Goal: Find specific page/section: Find specific page/section

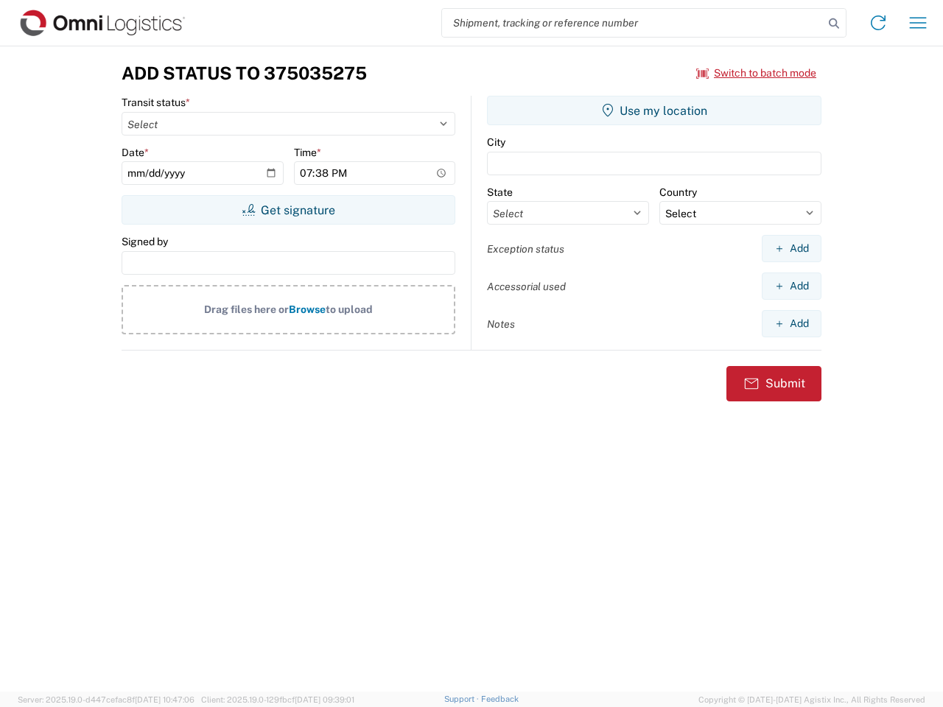
click at [633, 23] on input "search" at bounding box center [633, 23] width 382 height 28
click at [834, 24] on icon at bounding box center [834, 23] width 21 height 21
click at [878, 23] on icon at bounding box center [878, 23] width 24 height 24
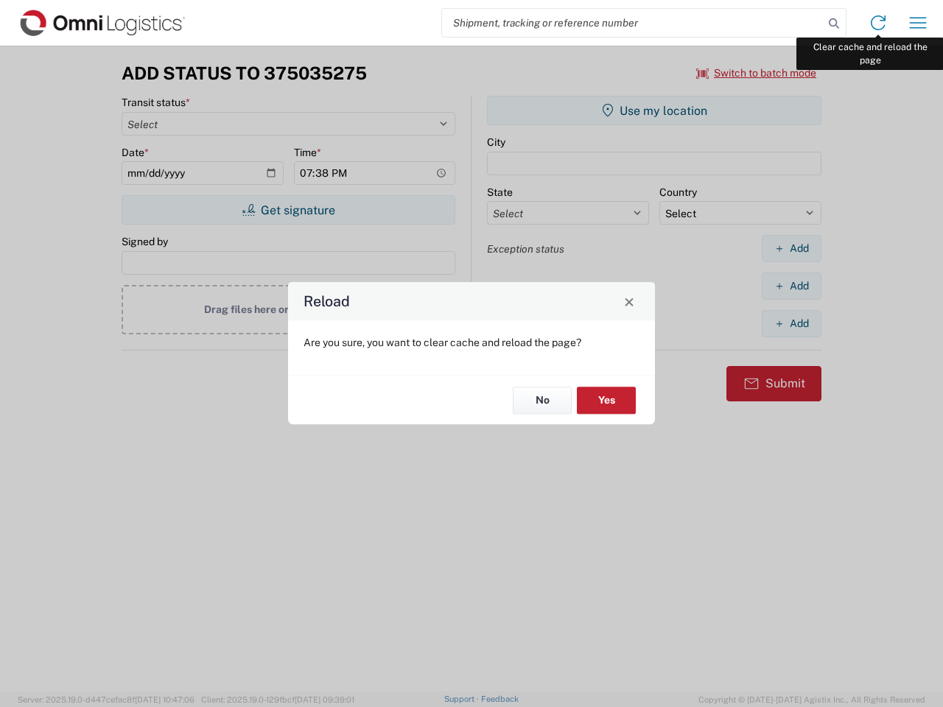
click at [918, 23] on div "Reload Are you sure, you want to clear cache and reload the page? No Yes" at bounding box center [471, 353] width 943 height 707
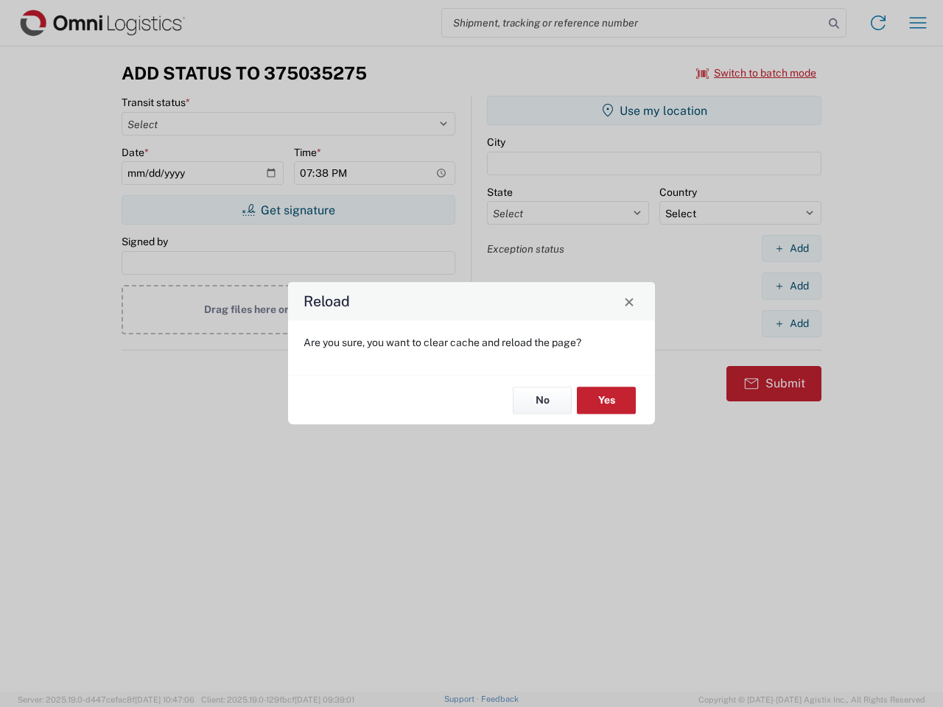
click at [757, 73] on div "Reload Are you sure, you want to clear cache and reload the page? No Yes" at bounding box center [471, 353] width 943 height 707
click at [288, 210] on div "Reload Are you sure, you want to clear cache and reload the page? No Yes" at bounding box center [471, 353] width 943 height 707
click at [654, 110] on div "Reload Are you sure, you want to clear cache and reload the page? No Yes" at bounding box center [471, 353] width 943 height 707
click at [791, 248] on div "Reload Are you sure, you want to clear cache and reload the page? No Yes" at bounding box center [471, 353] width 943 height 707
click at [791, 286] on div "Reload Are you sure, you want to clear cache and reload the page? No Yes" at bounding box center [471, 353] width 943 height 707
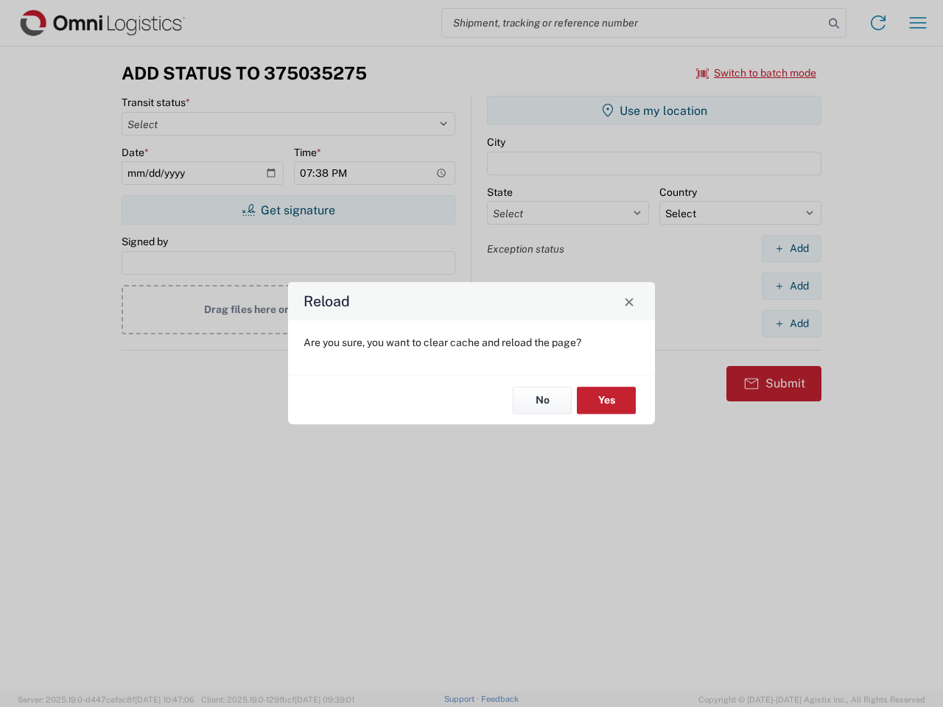
click at [791, 323] on div "Reload Are you sure, you want to clear cache and reload the page? No Yes" at bounding box center [471, 353] width 943 height 707
